Goal: Find specific page/section: Find specific page/section

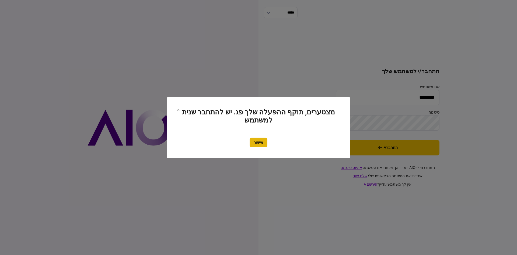
click at [253, 140] on button "אישור" at bounding box center [259, 142] width 18 height 10
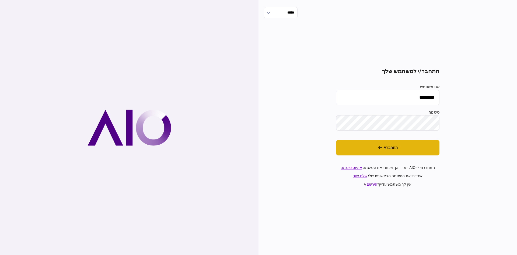
click at [409, 152] on button "התחבר/י" at bounding box center [387, 147] width 103 height 15
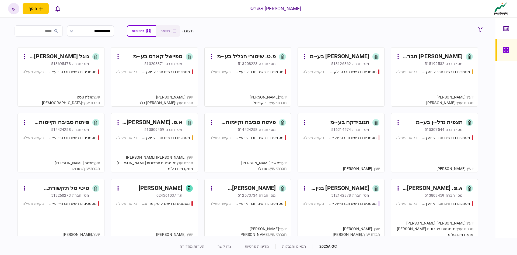
click at [152, 57] on div "ספיישל קארס בע~מ" at bounding box center [158, 56] width 50 height 9
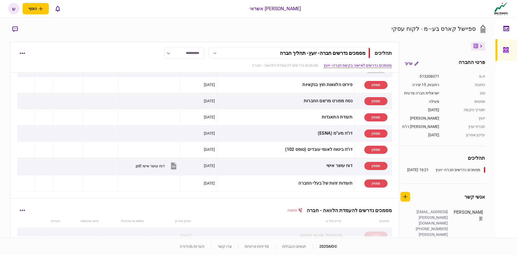
scroll to position [112, 0]
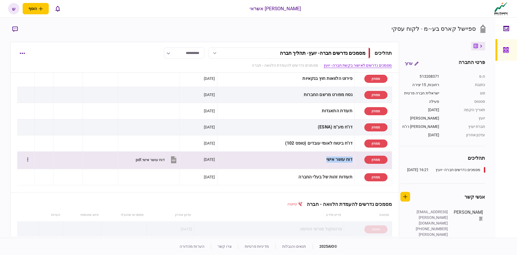
drag, startPoint x: 314, startPoint y: 156, endPoint x: 346, endPoint y: 161, distance: 32.1
click at [344, 157] on td "דוח עושר אישי" at bounding box center [285, 160] width 137 height 18
copy div "דוח עושר אישי"
